Goal: Information Seeking & Learning: Learn about a topic

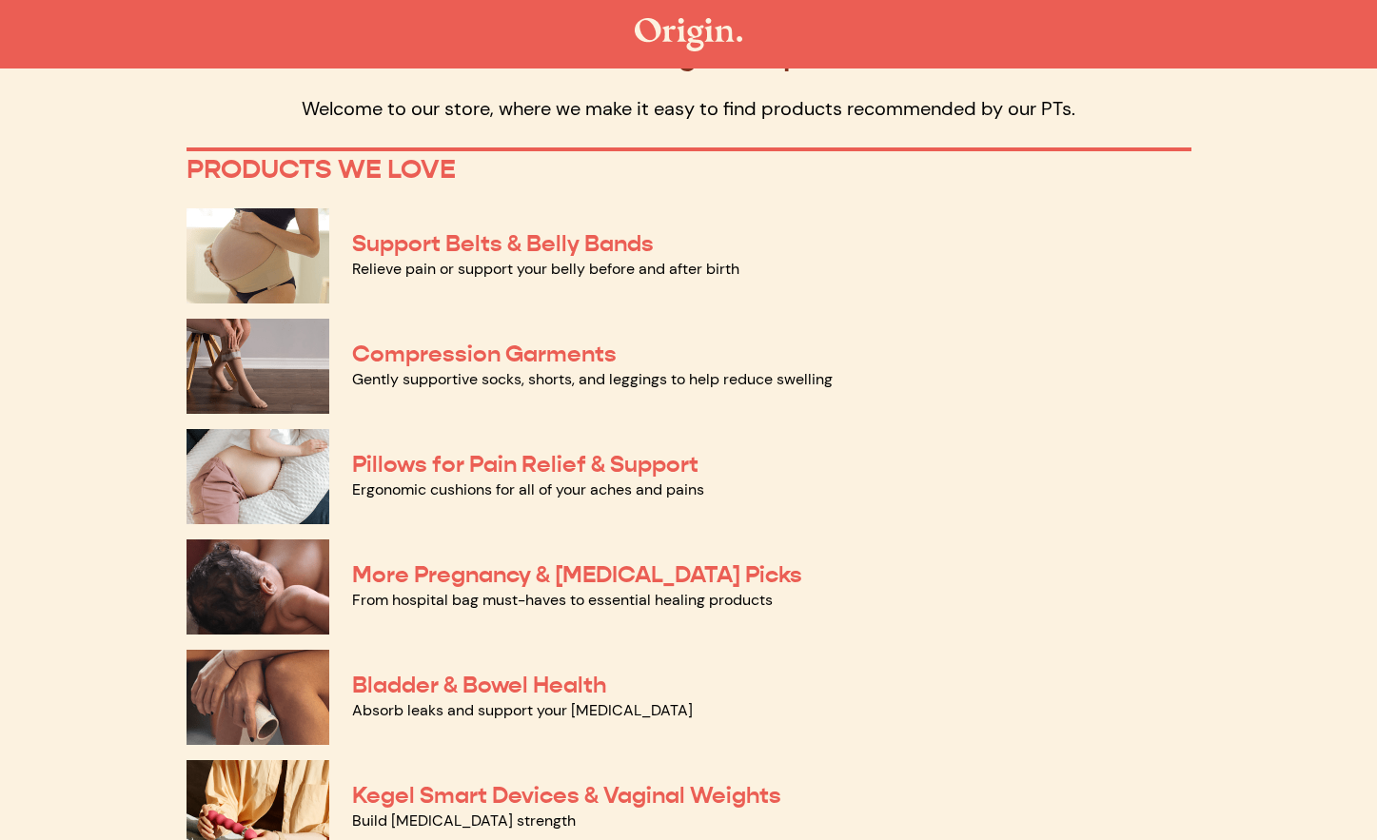
scroll to position [137, 0]
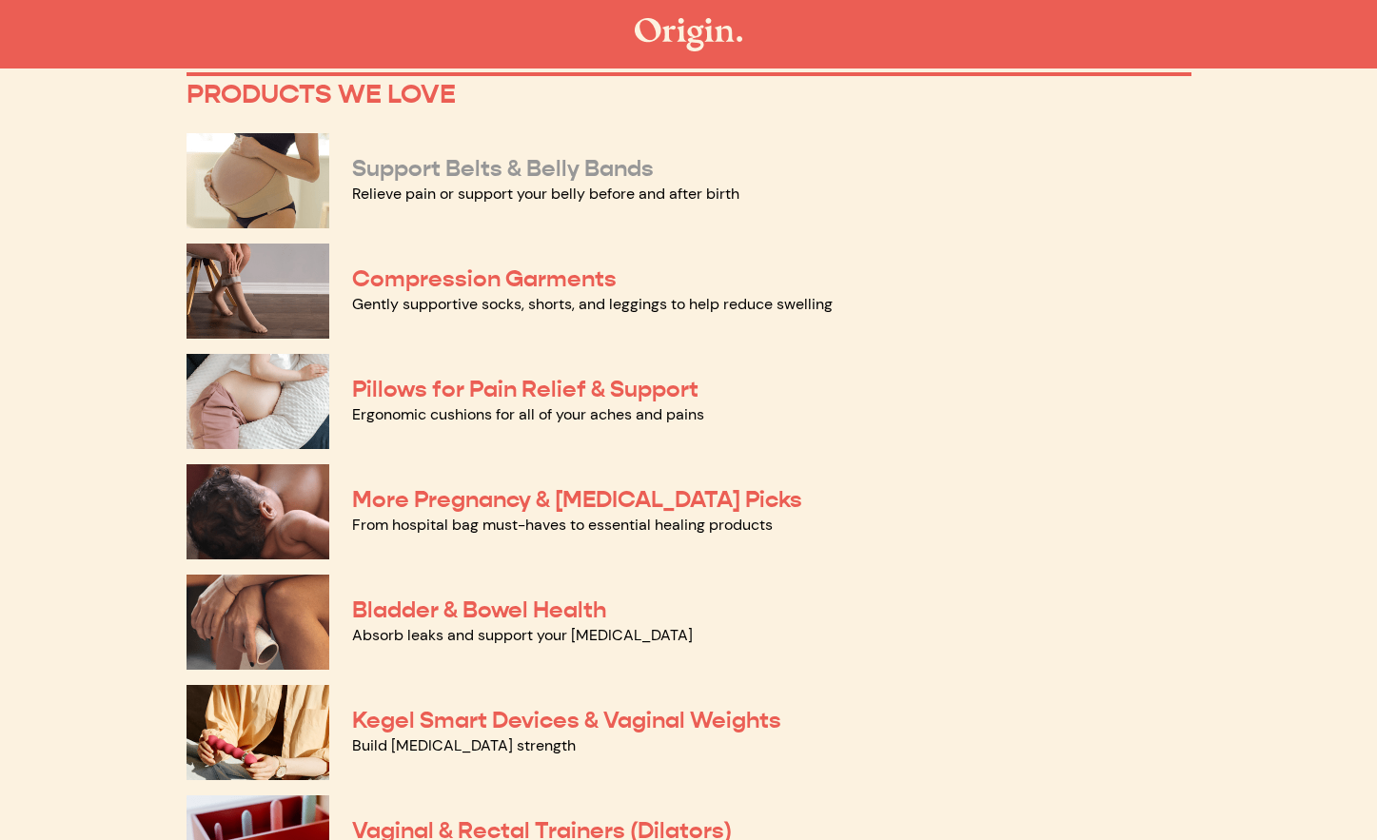
click at [618, 167] on link "Support Belts & Belly Bands" at bounding box center [503, 168] width 302 height 29
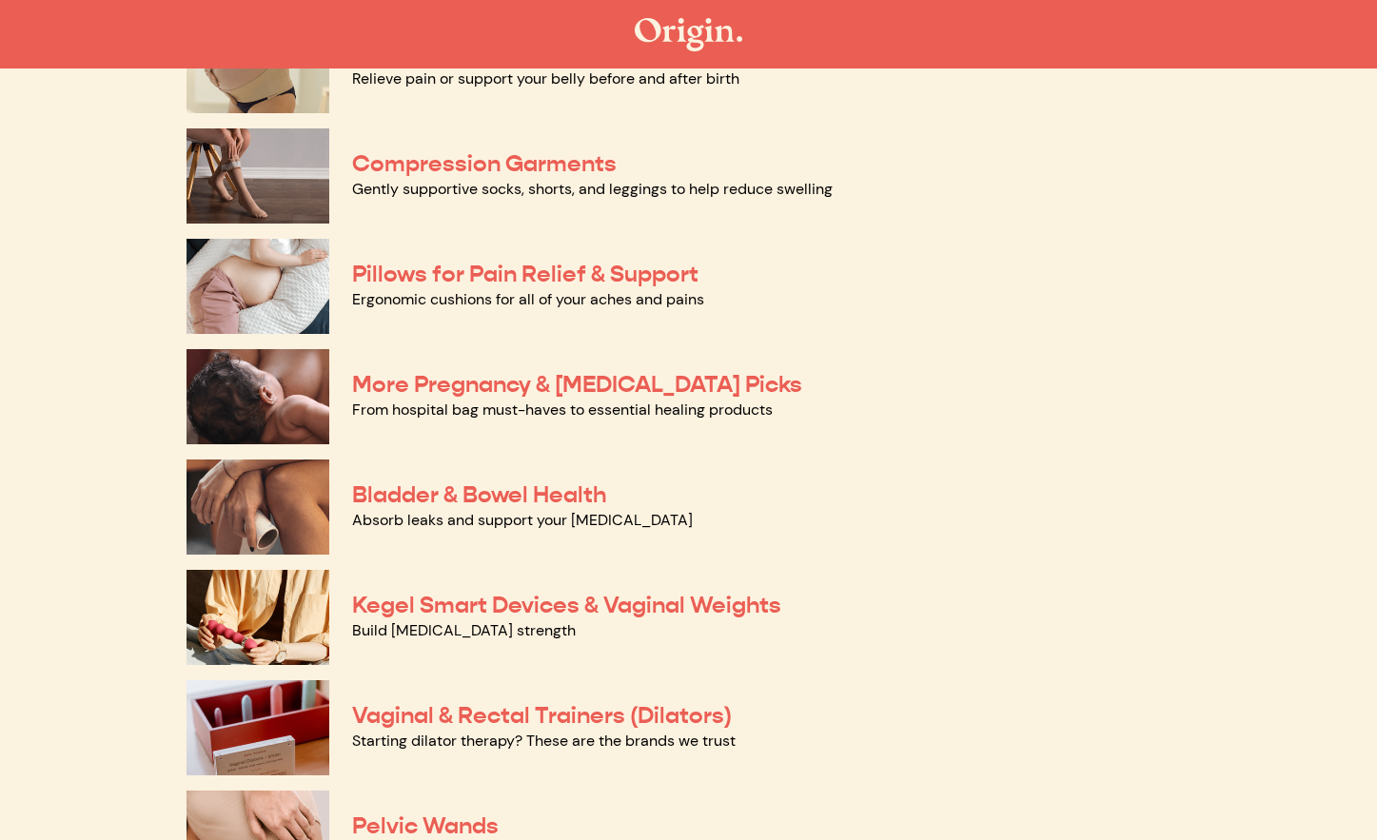
scroll to position [272, 0]
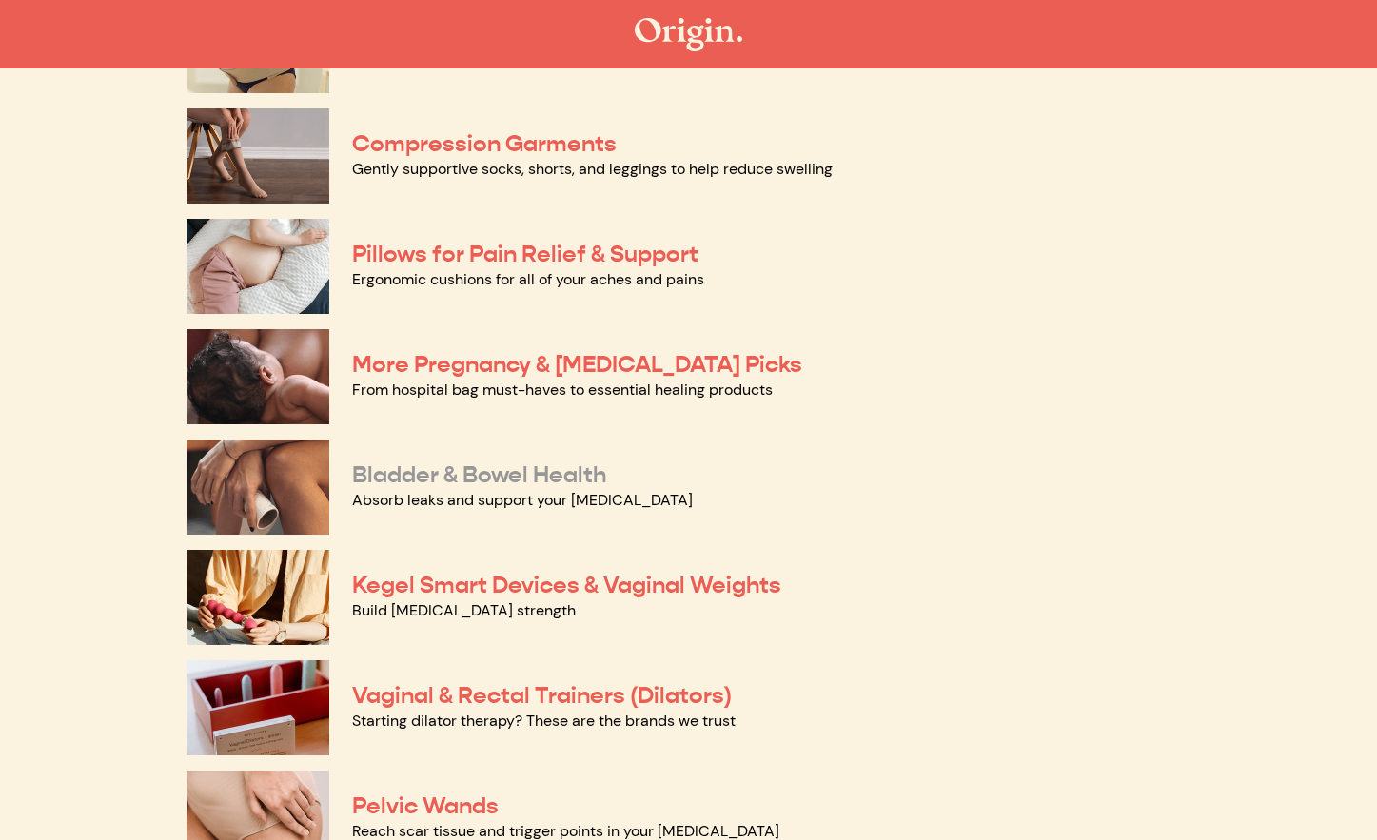
click at [495, 469] on link "Bladder & Bowel Health" at bounding box center [479, 475] width 254 height 29
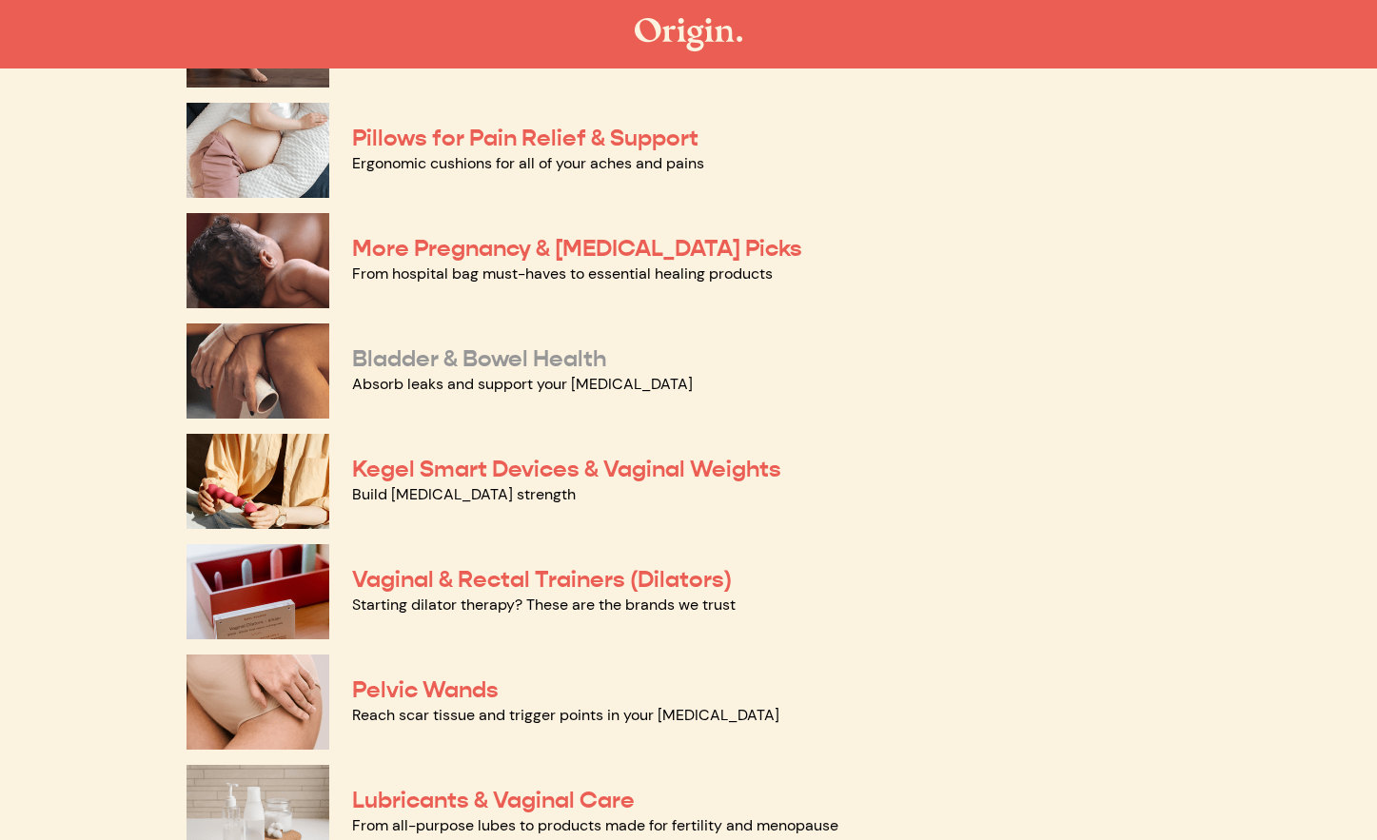
scroll to position [394, 0]
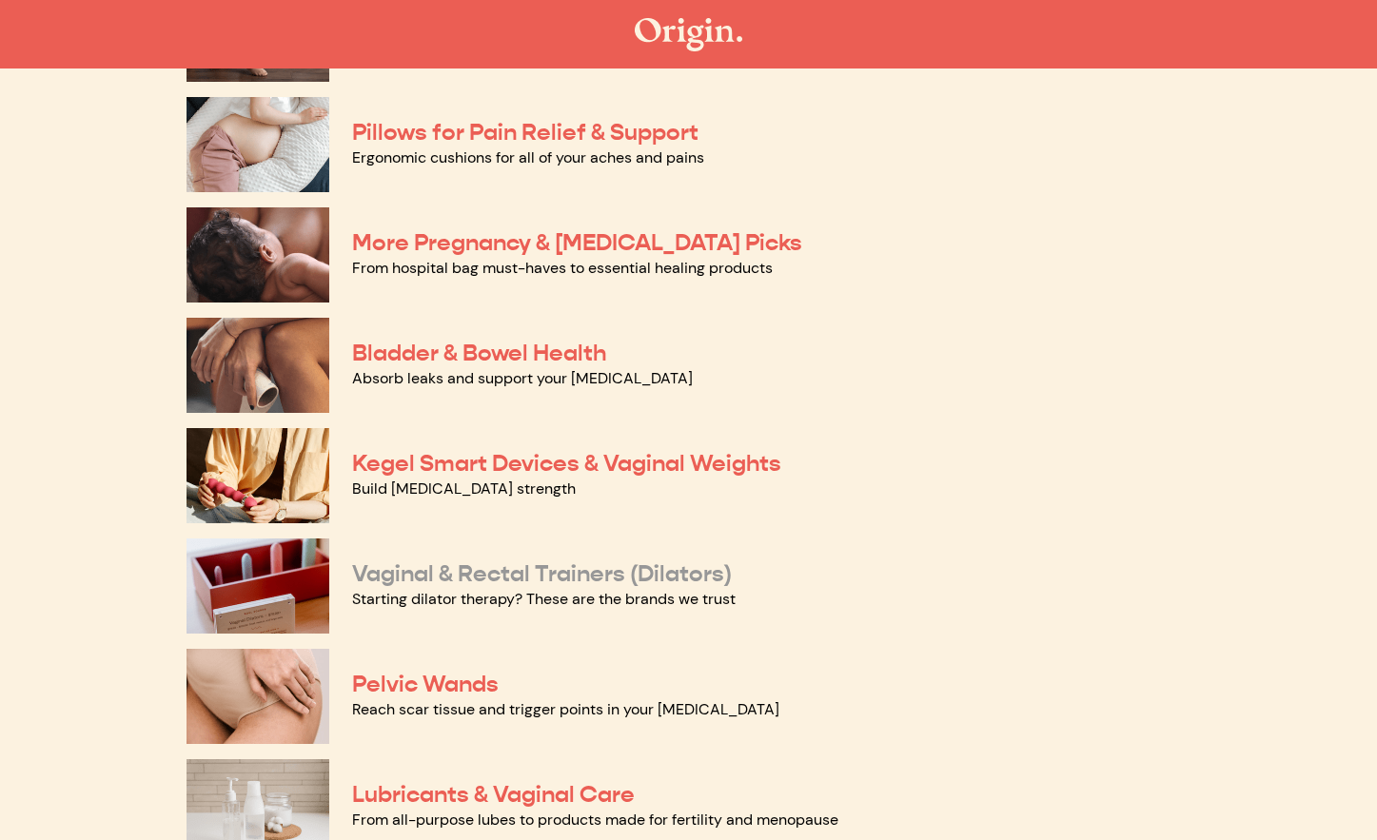
click at [433, 576] on link "Vaginal & Rectal Trainers (Dilators)" at bounding box center [542, 574] width 380 height 29
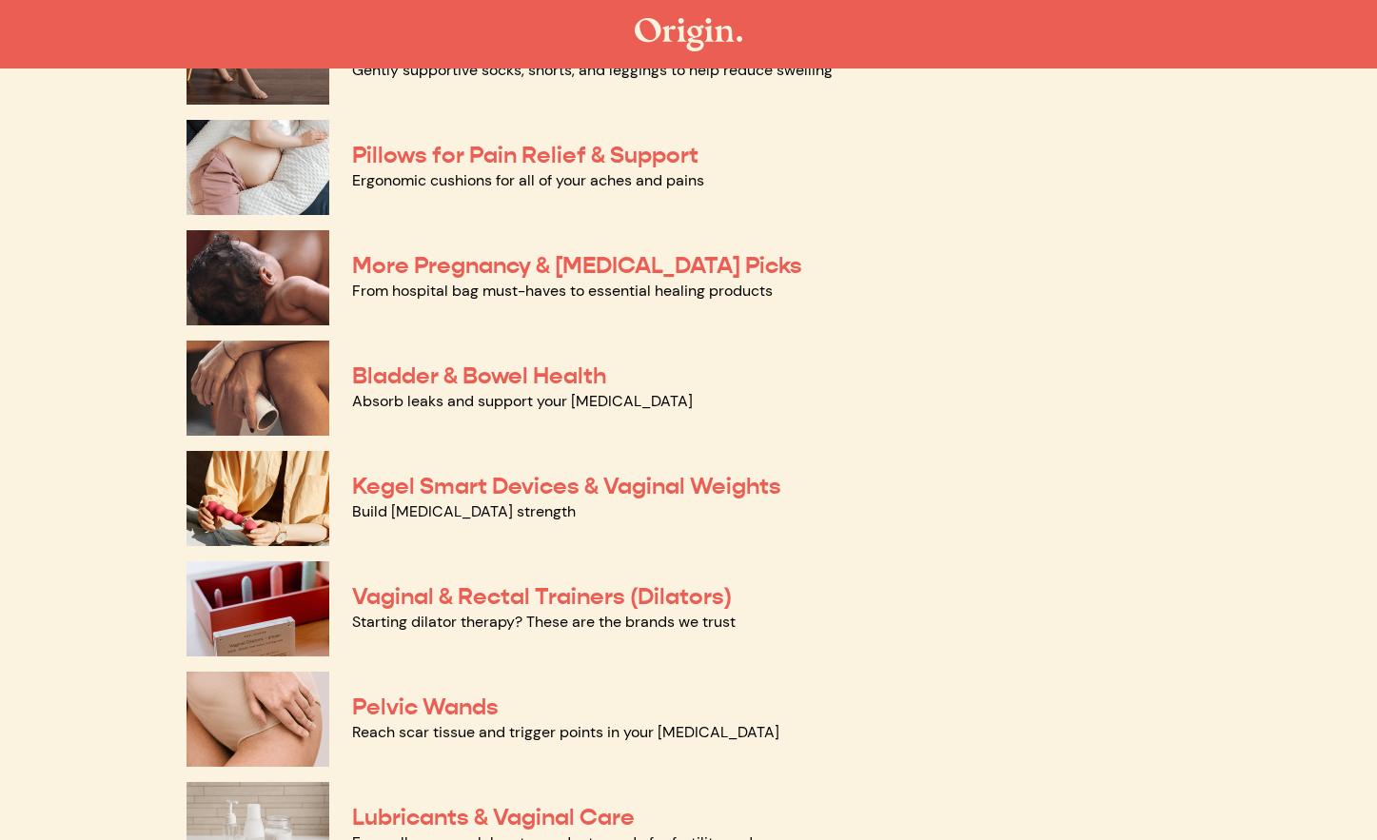
scroll to position [407, 0]
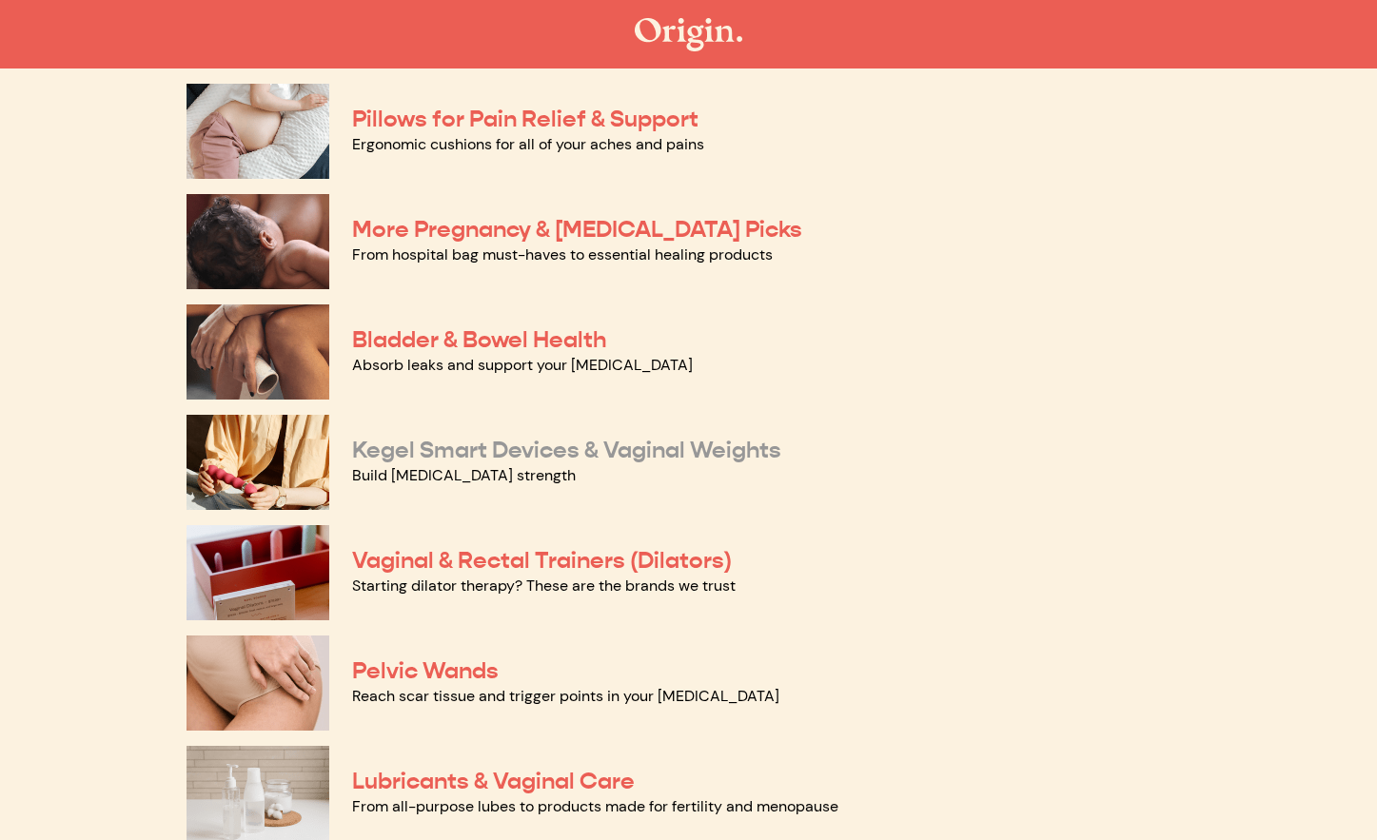
click at [620, 449] on link "Kegel Smart Devices & Vaginal Weights" at bounding box center [566, 450] width 429 height 29
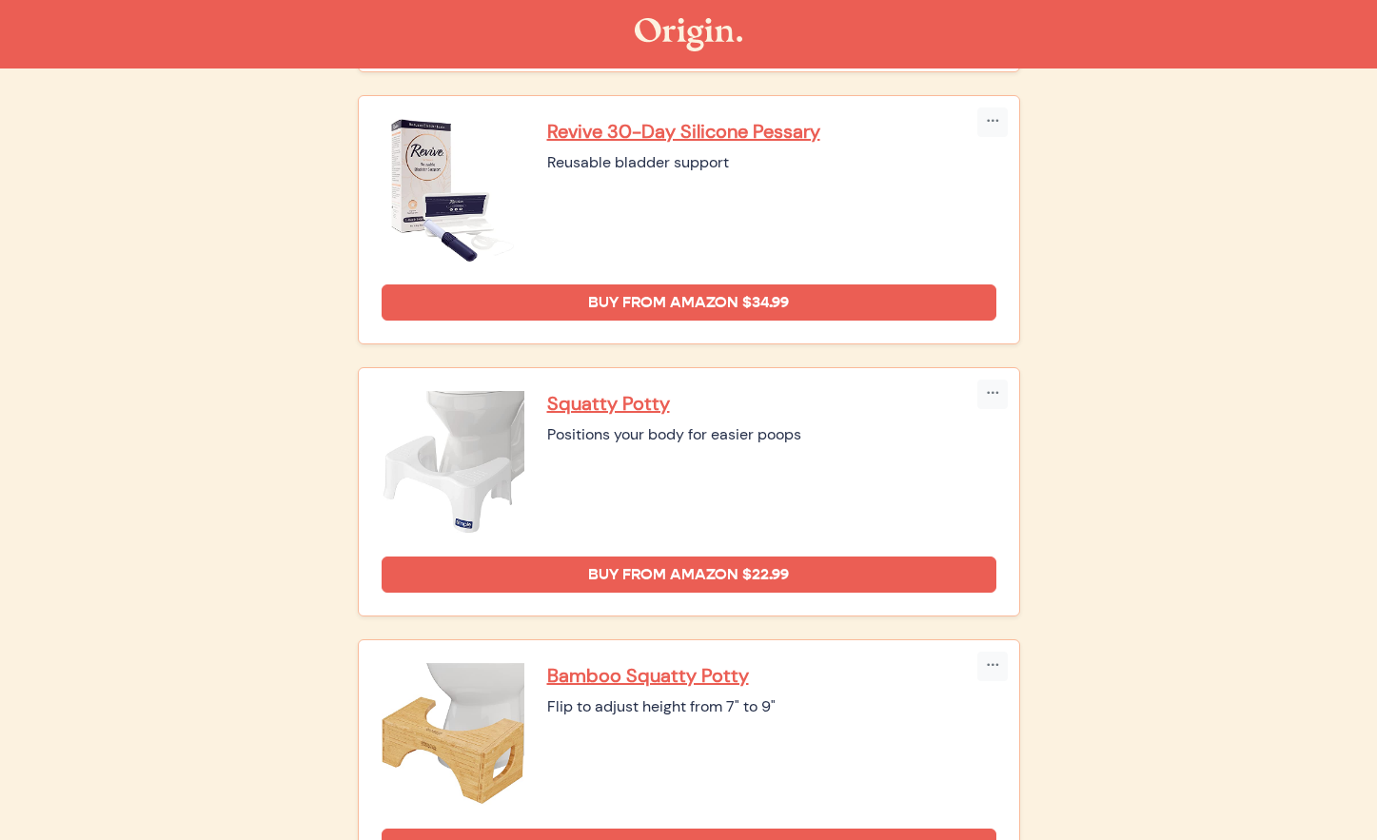
scroll to position [1293, 0]
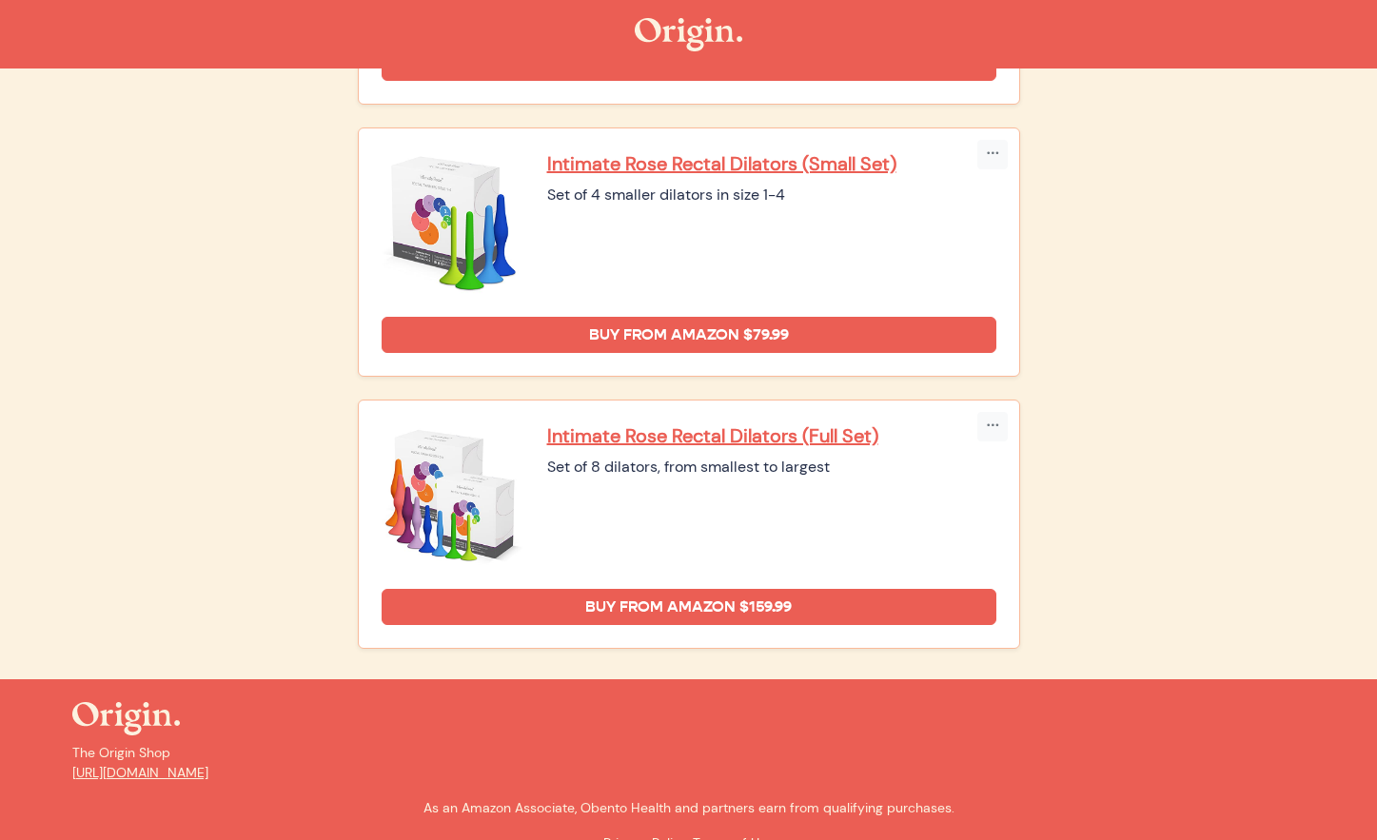
scroll to position [2382, 0]
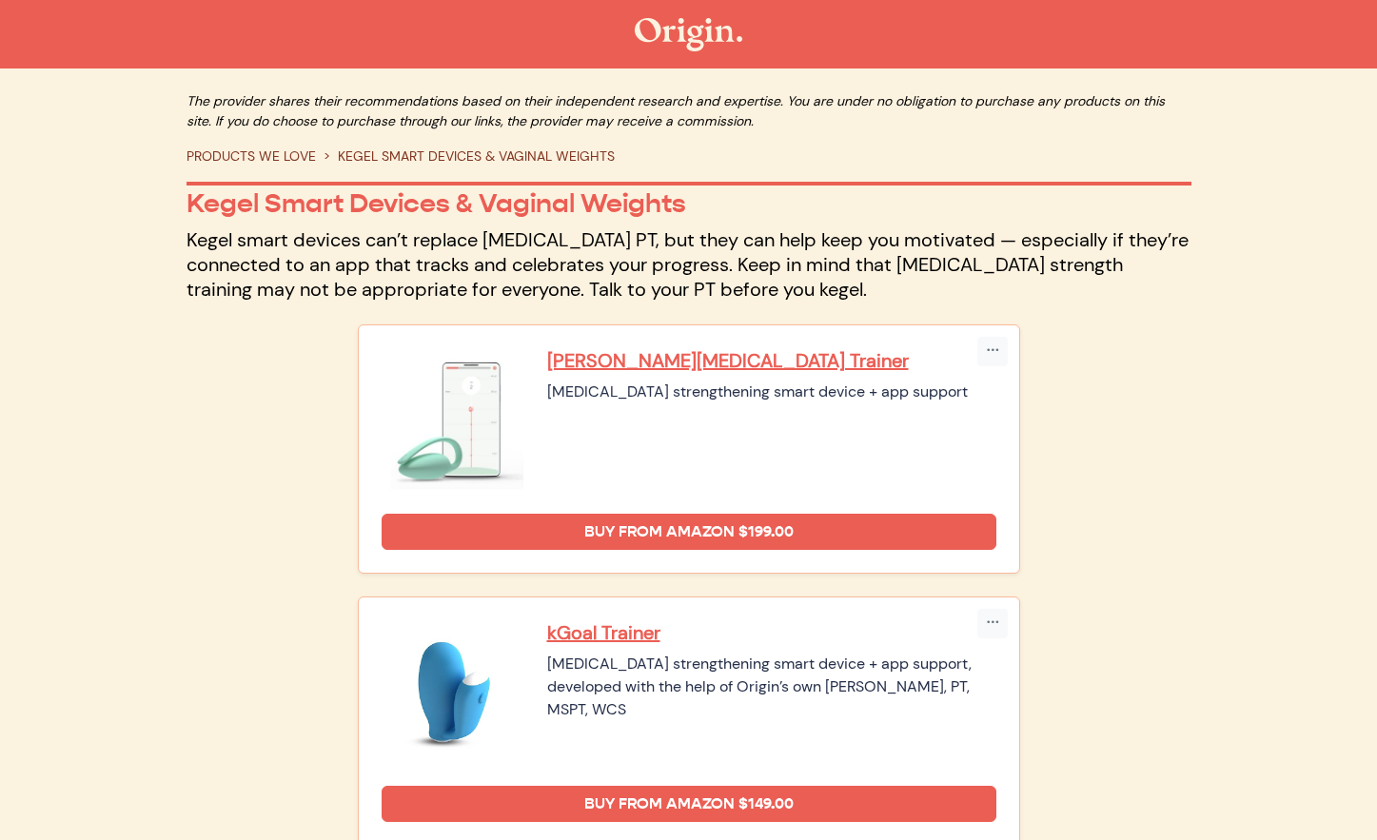
click at [259, 153] on link "PRODUCTS WE LOVE" at bounding box center [251, 155] width 129 height 17
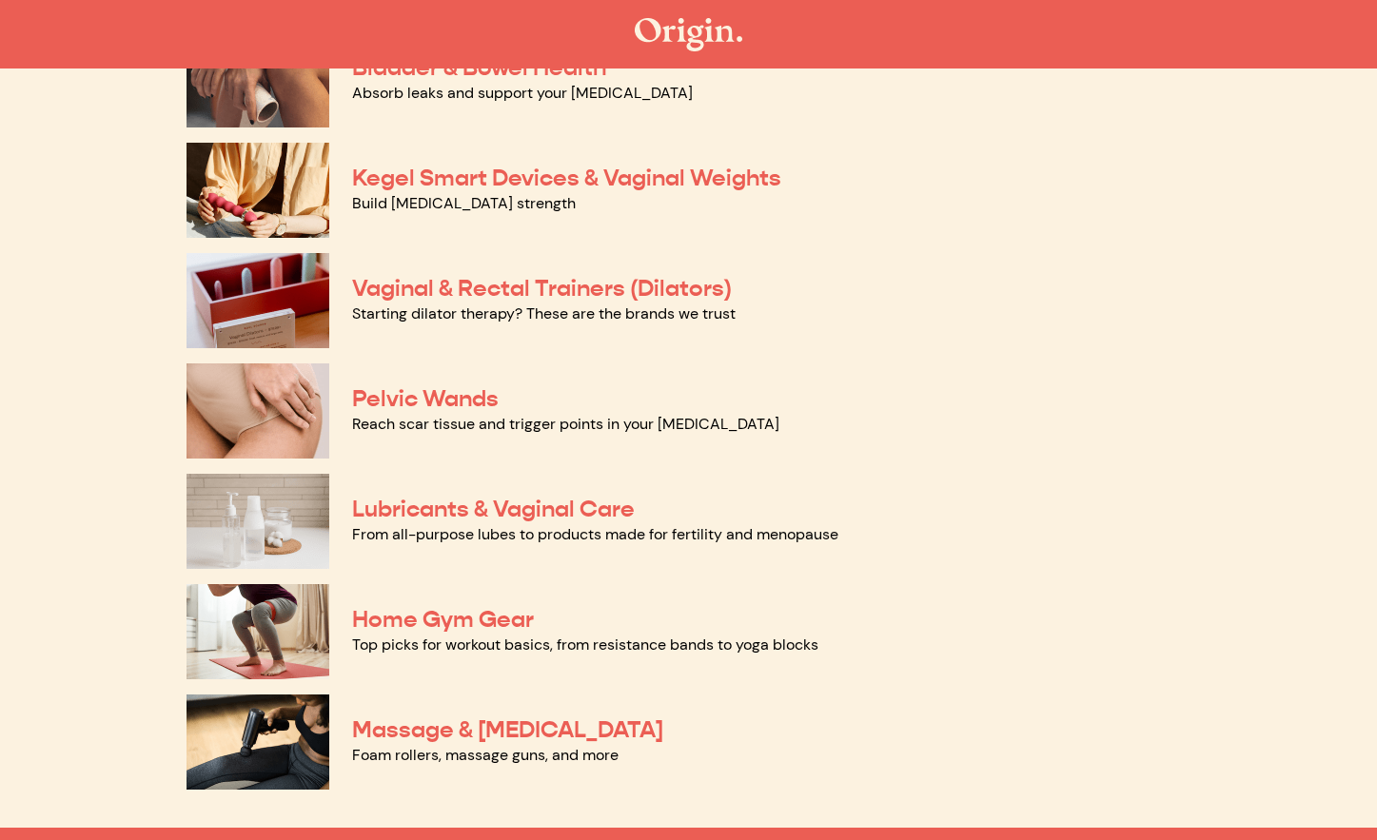
scroll to position [676, 0]
